Goal: Information Seeking & Learning: Find specific page/section

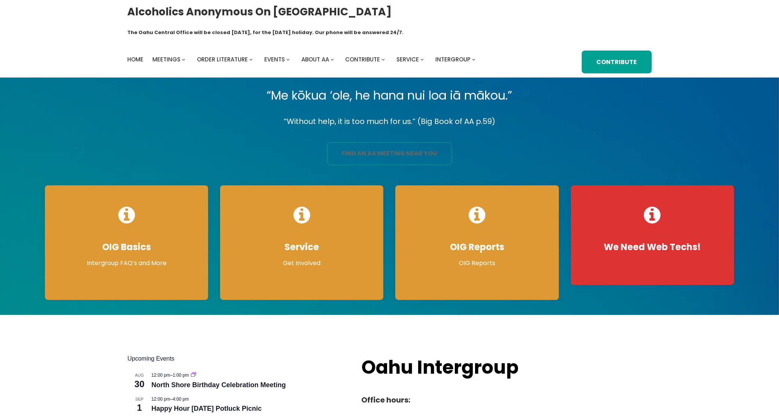
click at [387, 143] on link "find an aa meeting near you" at bounding box center [389, 153] width 125 height 23
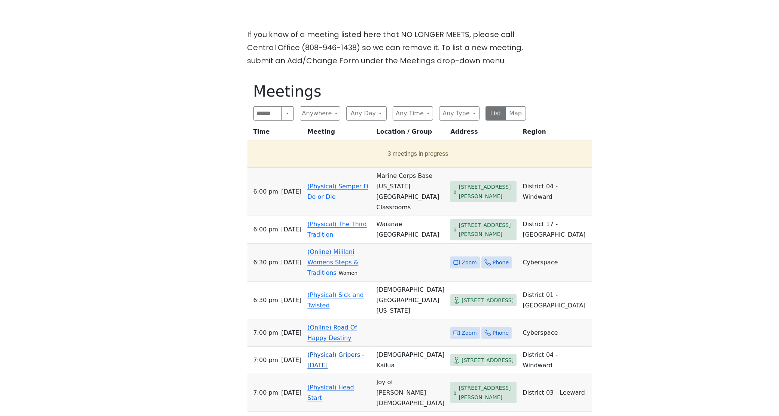
scroll to position [234, 0]
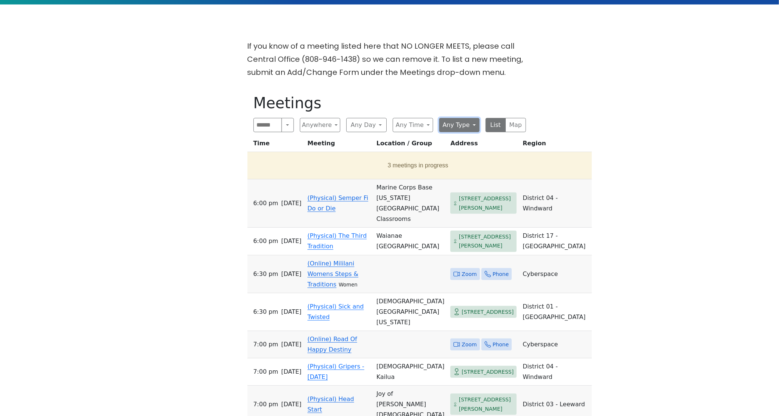
click at [469, 118] on button "Any Type" at bounding box center [459, 125] width 40 height 14
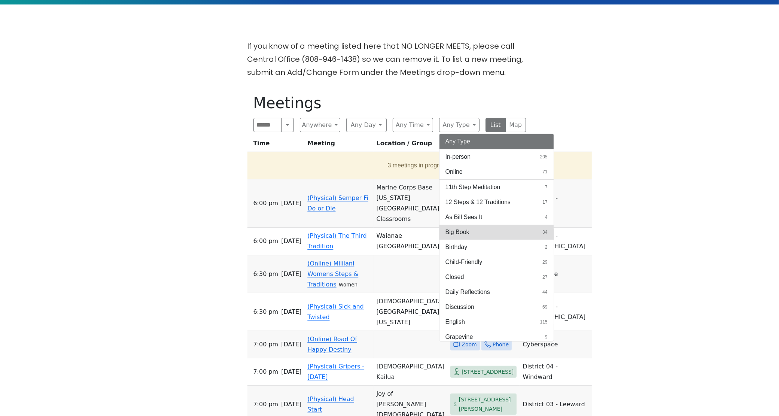
click at [463, 228] on span "Big Book" at bounding box center [458, 232] width 24 height 9
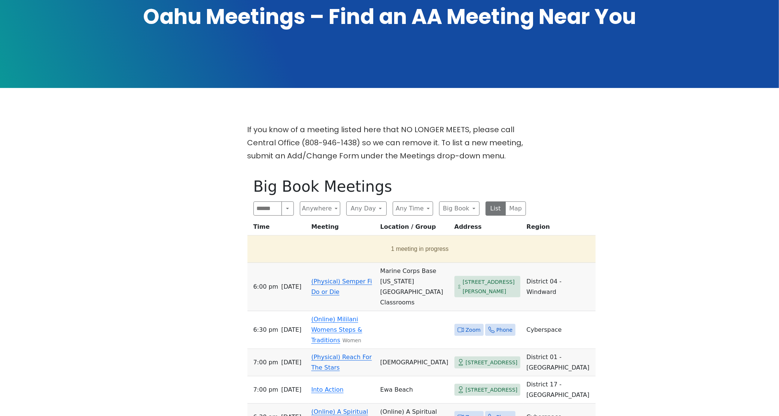
scroll to position [187, 0]
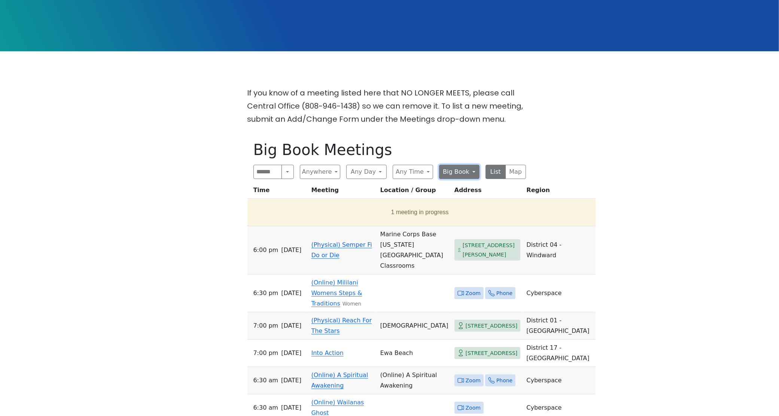
click at [471, 165] on button "Big Book" at bounding box center [459, 172] width 40 height 14
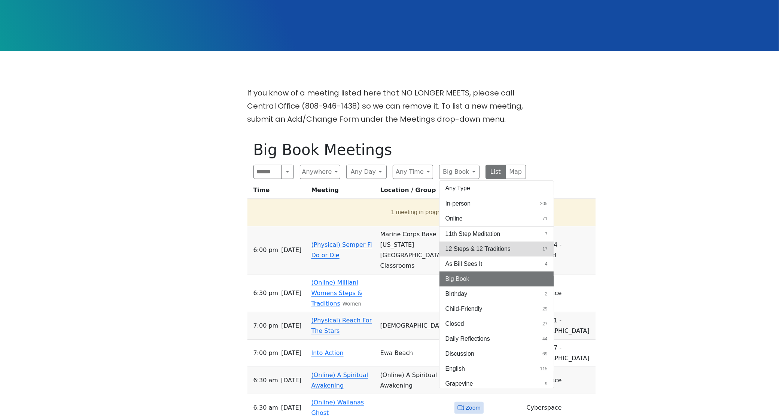
click at [501, 244] on span "12 Steps & 12 Traditions" at bounding box center [478, 248] width 65 height 9
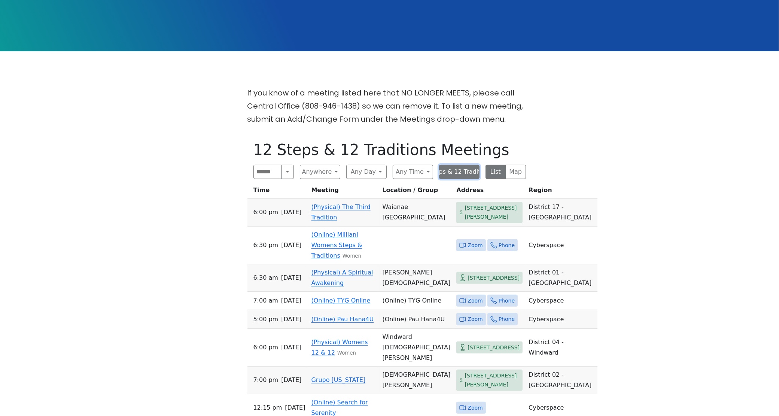
click at [471, 165] on button "12 Steps & 12 Traditions" at bounding box center [459, 172] width 40 height 14
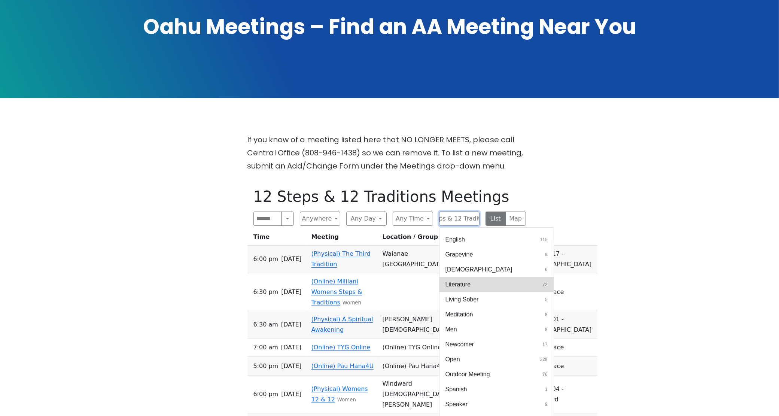
scroll to position [164, 0]
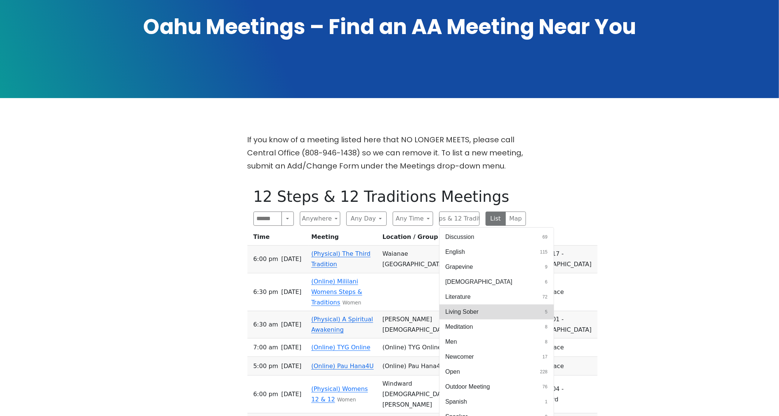
click at [467, 307] on span "Living Sober" at bounding box center [462, 311] width 33 height 9
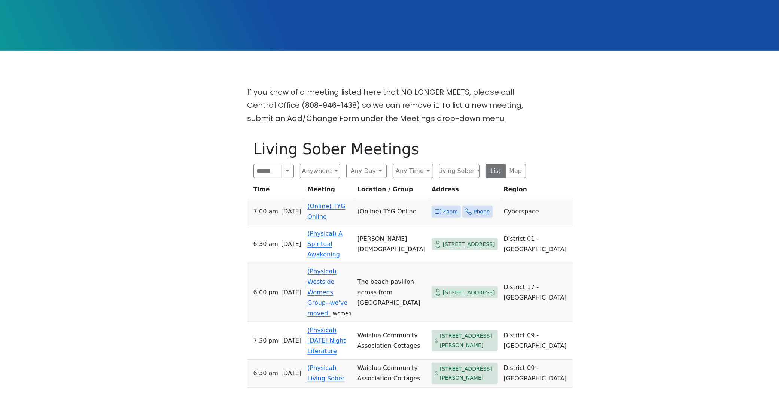
scroll to position [187, 0]
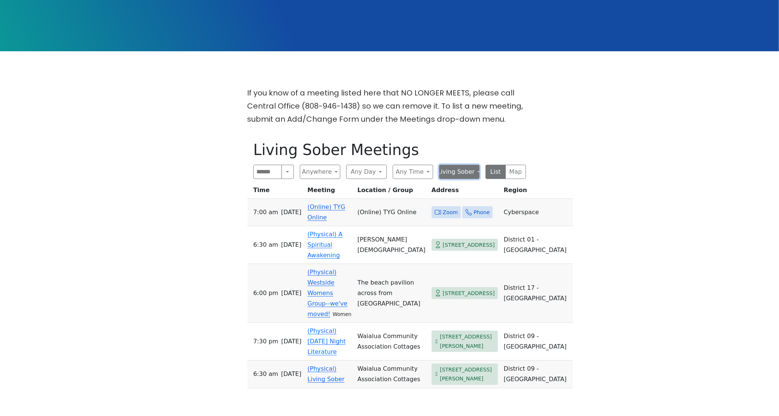
click at [477, 165] on button "Living Sober" at bounding box center [459, 172] width 40 height 14
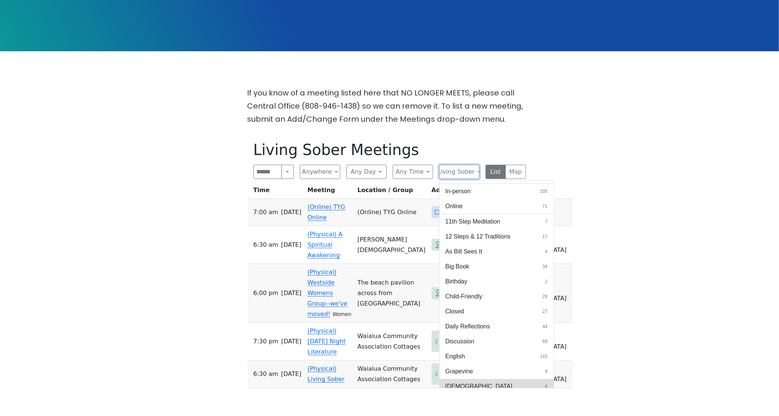
scroll to position [0, 0]
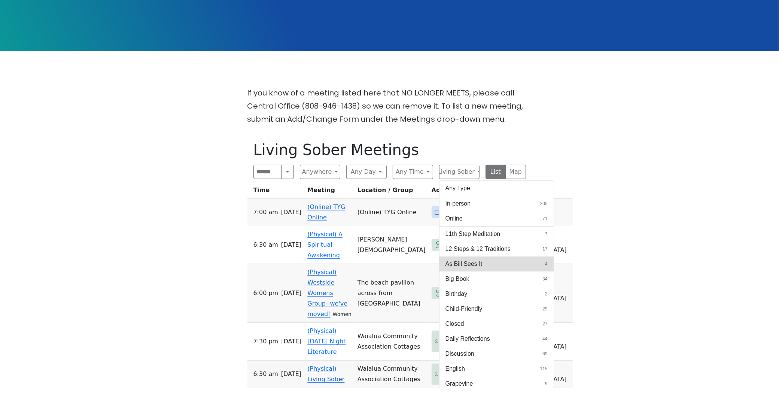
click at [478, 259] on span "As Bill Sees It" at bounding box center [464, 263] width 37 height 9
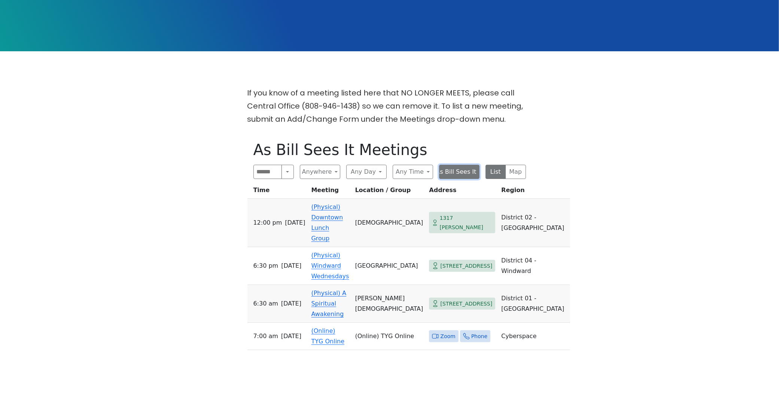
click at [474, 165] on button "As Bill Sees It" at bounding box center [459, 172] width 40 height 14
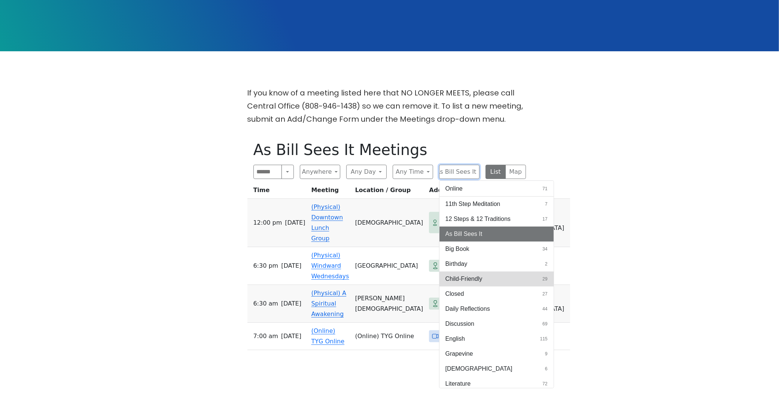
scroll to position [47, 0]
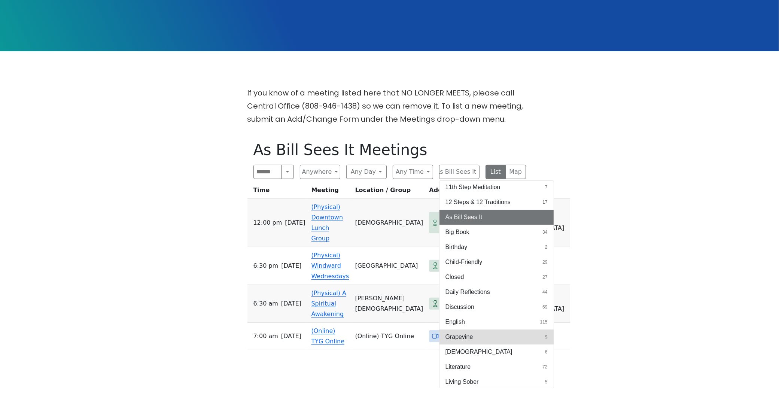
click at [467, 332] on span "Grapevine" at bounding box center [460, 336] width 28 height 9
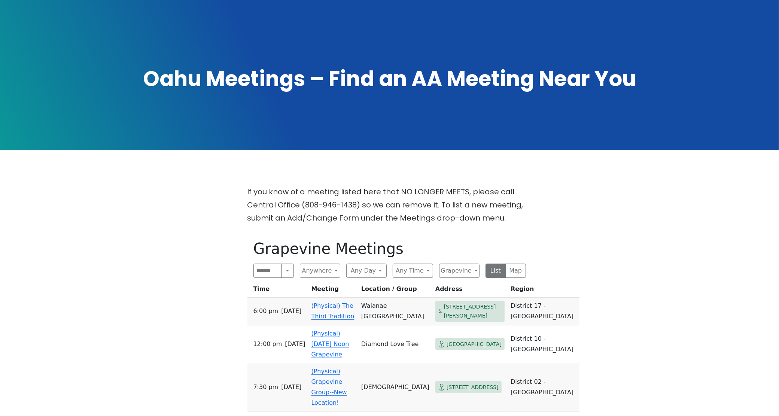
scroll to position [94, 0]
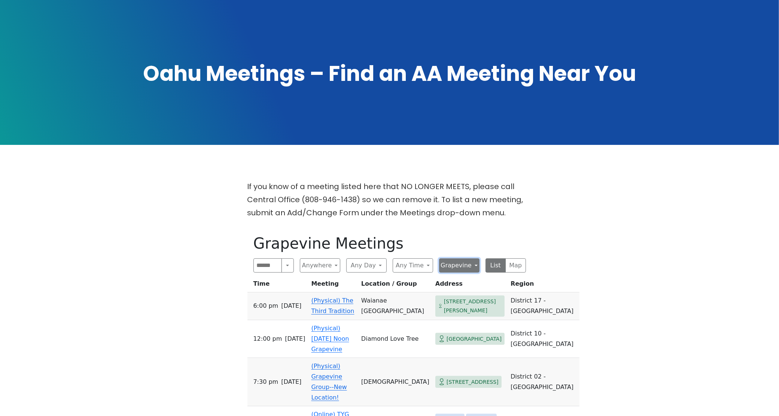
click at [471, 258] on button "Grapevine" at bounding box center [459, 265] width 40 height 14
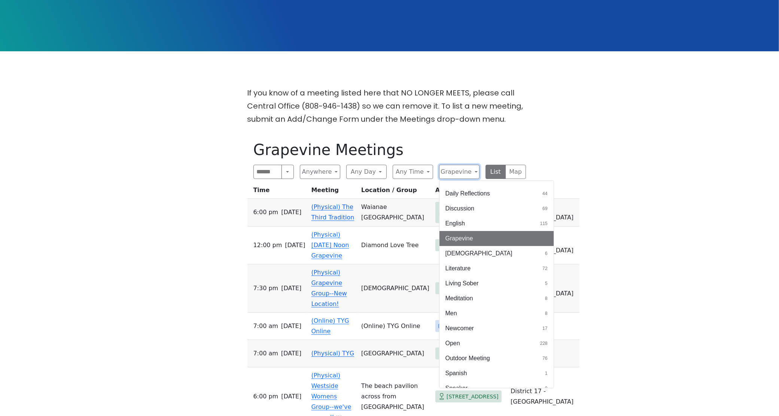
scroll to position [0, 0]
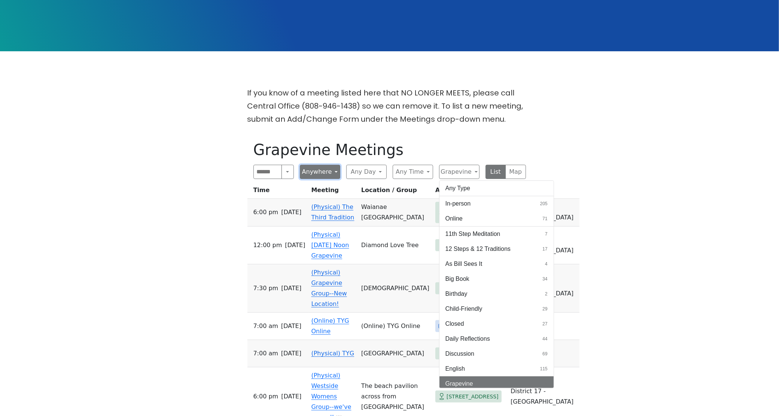
click at [335, 165] on button "Anywhere" at bounding box center [320, 172] width 40 height 14
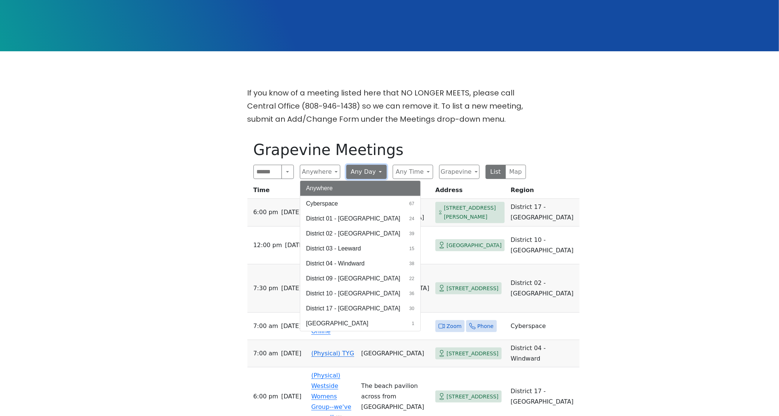
click at [364, 165] on button "Any Day" at bounding box center [366, 172] width 40 height 14
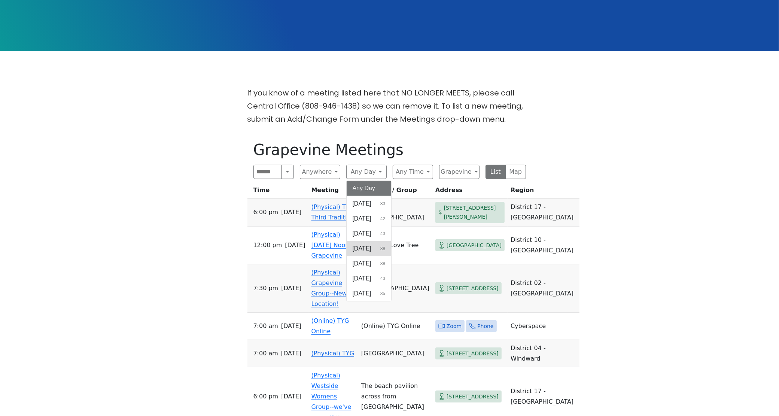
click at [371, 244] on span "[DATE]" at bounding box center [362, 248] width 19 height 9
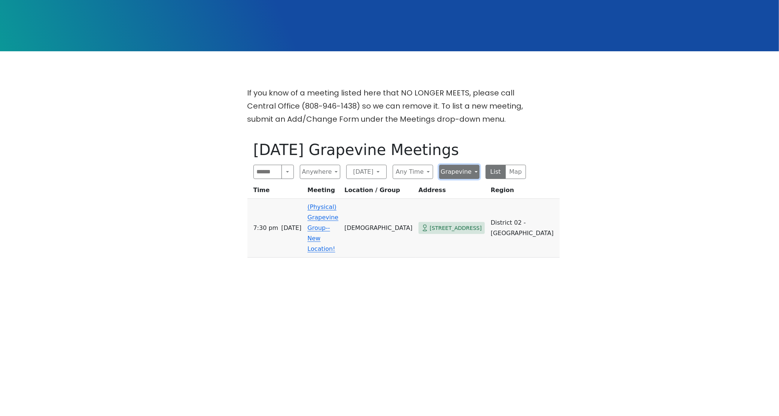
click at [469, 165] on button "Grapevine" at bounding box center [459, 172] width 40 height 14
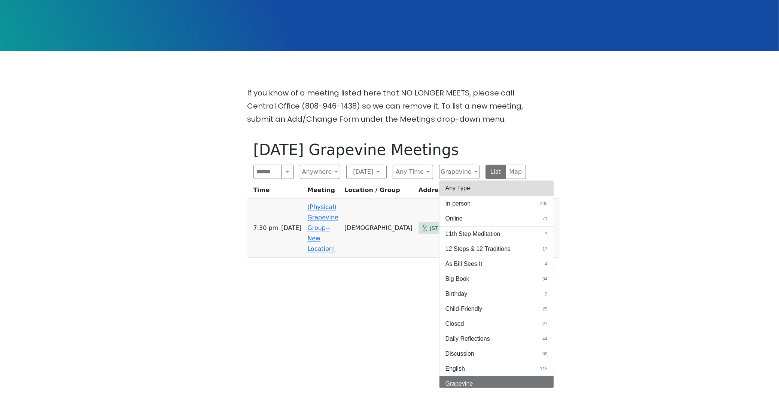
click at [469, 181] on button "Any Type" at bounding box center [497, 188] width 114 height 15
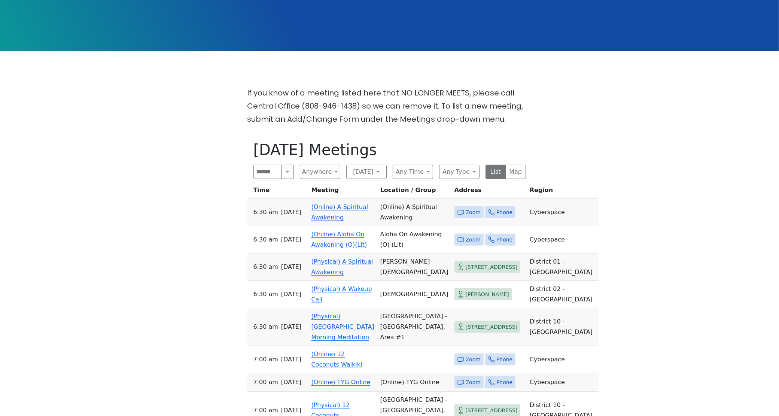
click at [343, 276] on link "(Physical) A Spiritual Awakening" at bounding box center [342, 267] width 62 height 18
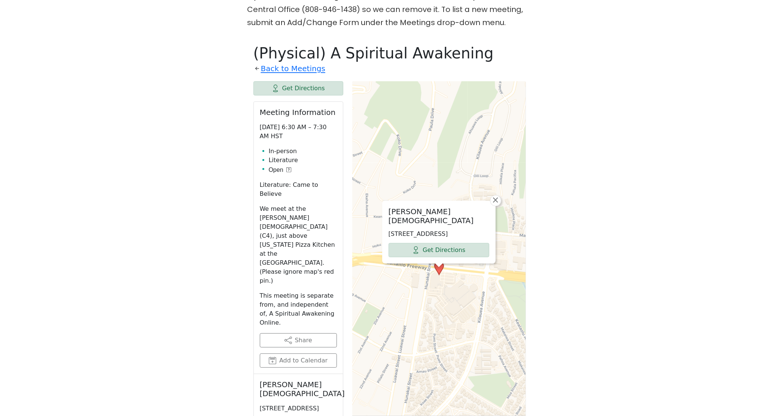
scroll to position [305, 0]
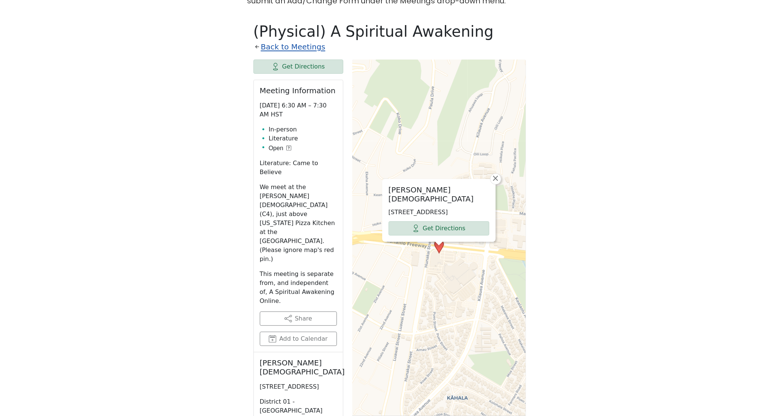
click at [293, 40] on link "Back to Meetings" at bounding box center [293, 46] width 64 height 13
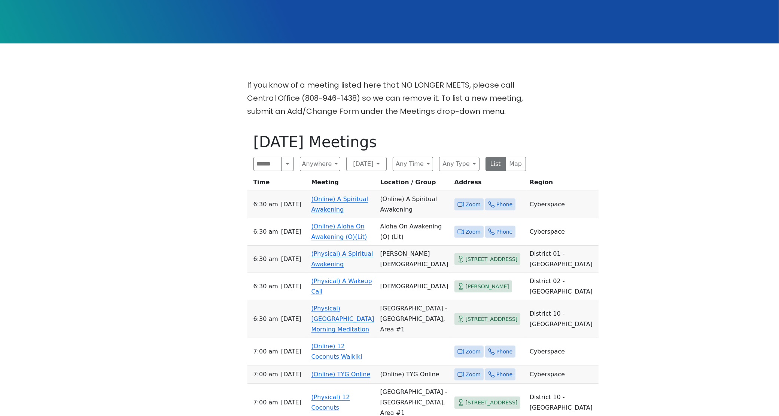
scroll to position [212, 0]
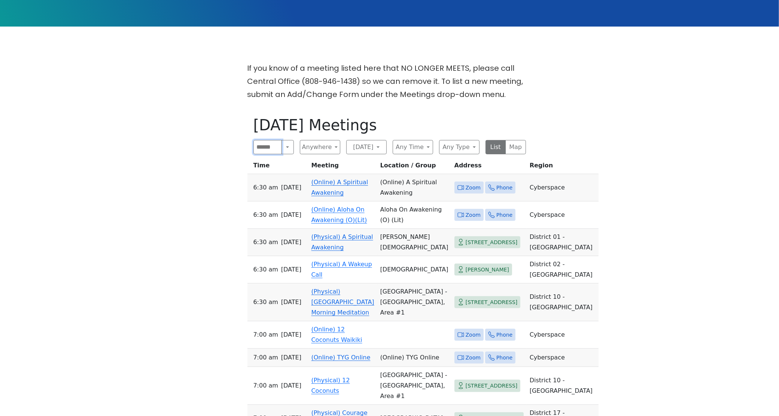
click at [276, 140] on input "Search" at bounding box center [267, 147] width 29 height 14
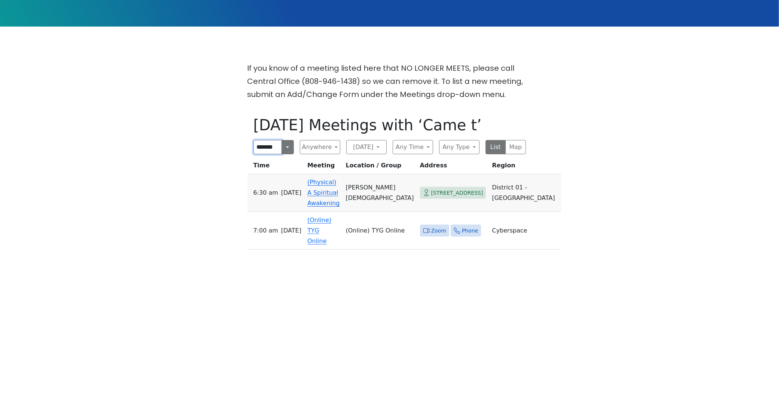
scroll to position [0, 2]
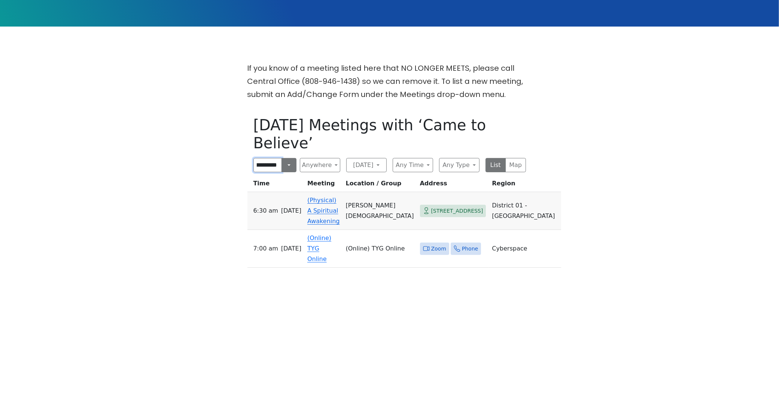
scroll to position [0, 22]
type input "**********"
click input "submit" at bounding box center [0, 0] width 0 height 0
click at [286, 158] on button "Search" at bounding box center [289, 165] width 15 height 14
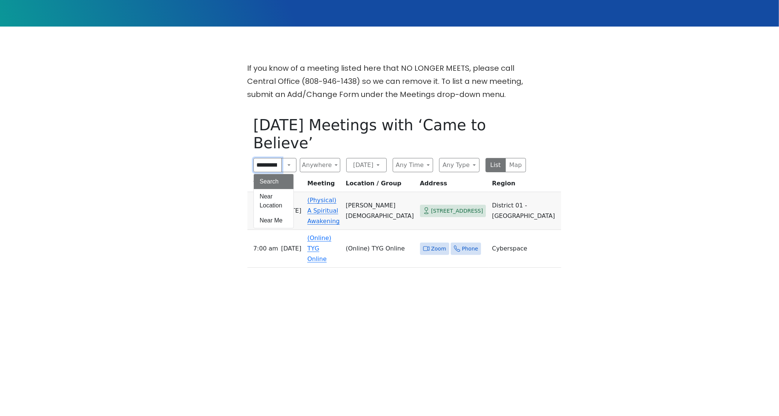
click at [274, 158] on input "**********" at bounding box center [267, 165] width 29 height 14
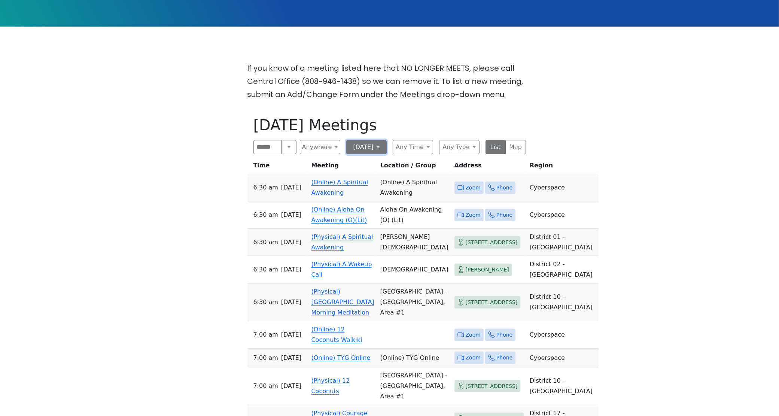
click at [380, 140] on button "[DATE]" at bounding box center [366, 147] width 40 height 14
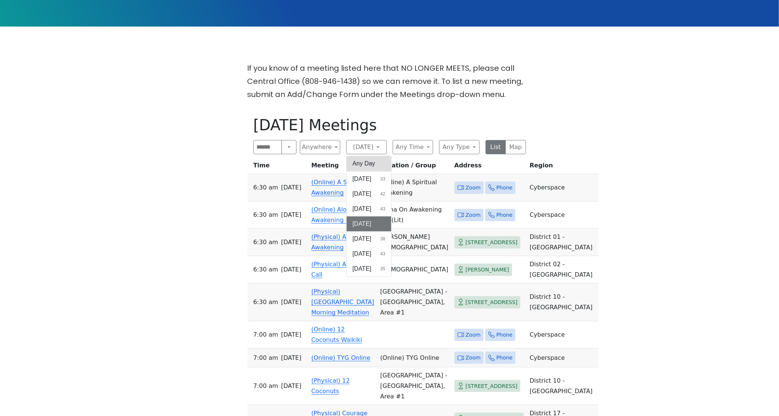
click at [371, 156] on button "Any Day" at bounding box center [369, 163] width 45 height 15
type input "**********"
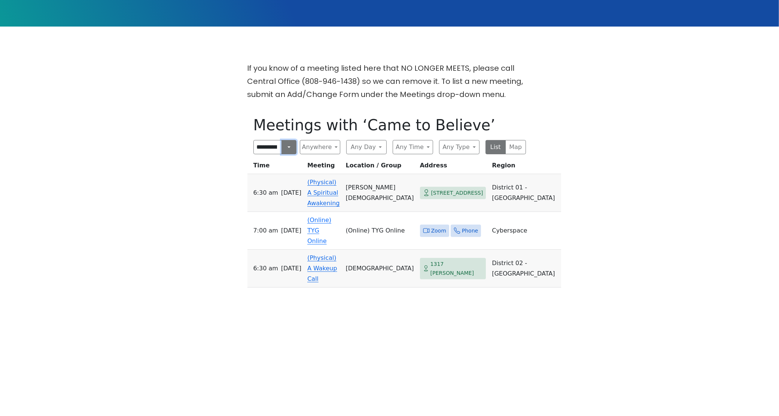
click at [283, 140] on button "Search" at bounding box center [289, 147] width 15 height 14
click at [278, 140] on input "**********" at bounding box center [267, 147] width 29 height 14
